Goal: Use online tool/utility: Utilize a website feature to perform a specific function

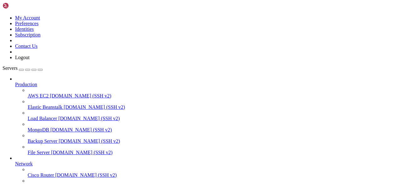
scroll to position [86, 0]
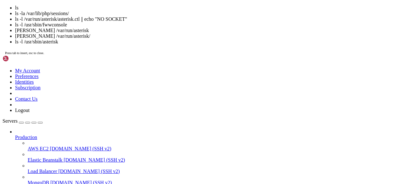
scroll to position [59, 0]
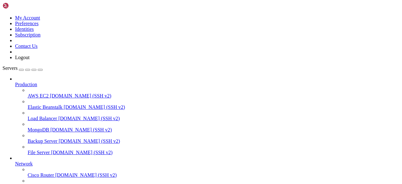
drag, startPoint x: 99, startPoint y: 394, endPoint x: 78, endPoint y: 394, distance: 21.7
